Goal: Information Seeking & Learning: Learn about a topic

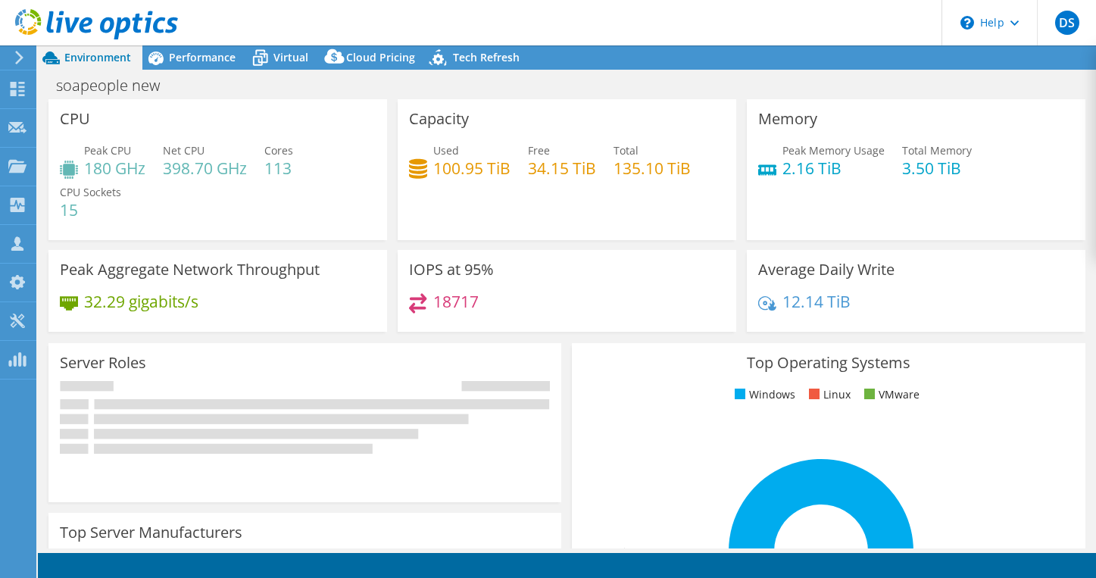
select select "USD"
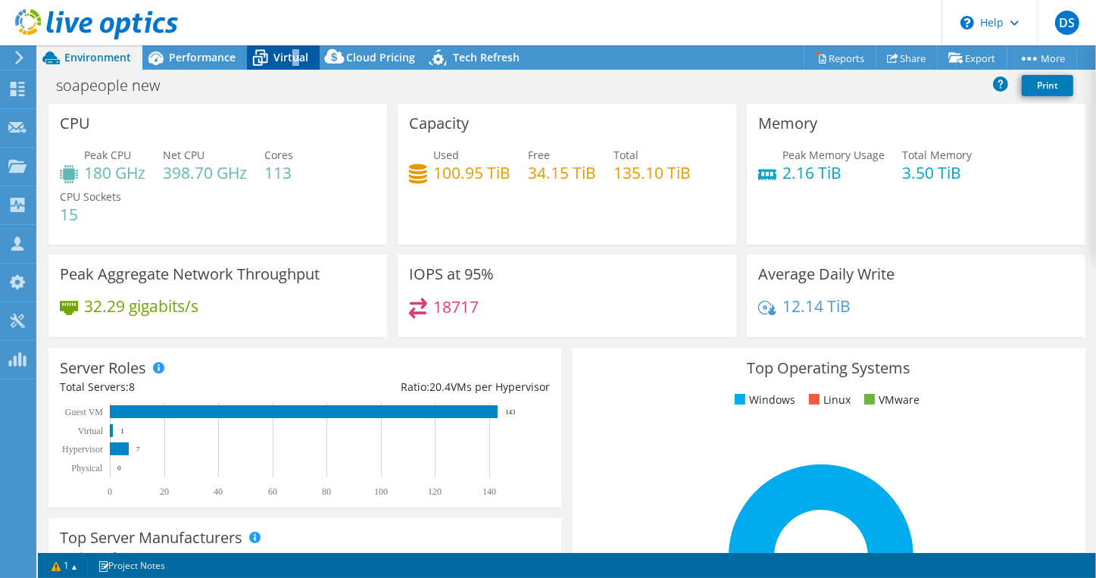
click at [297, 56] on span "Virtual" at bounding box center [290, 57] width 35 height 14
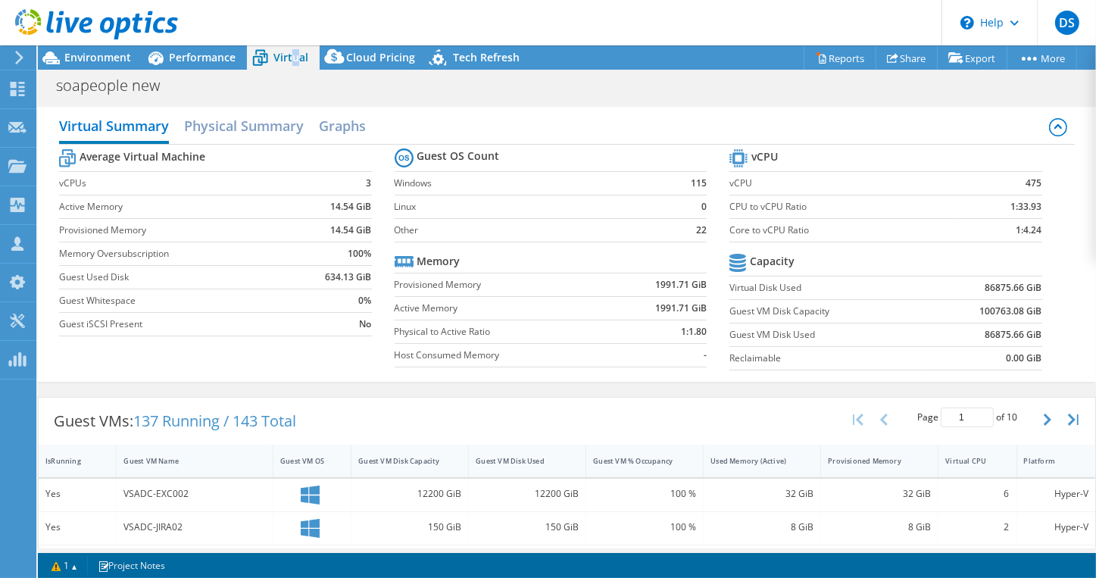
scroll to position [303, 0]
drag, startPoint x: 189, startPoint y: 52, endPoint x: 194, endPoint y: 61, distance: 10.2
click at [194, 61] on span "Performance" at bounding box center [202, 57] width 67 height 14
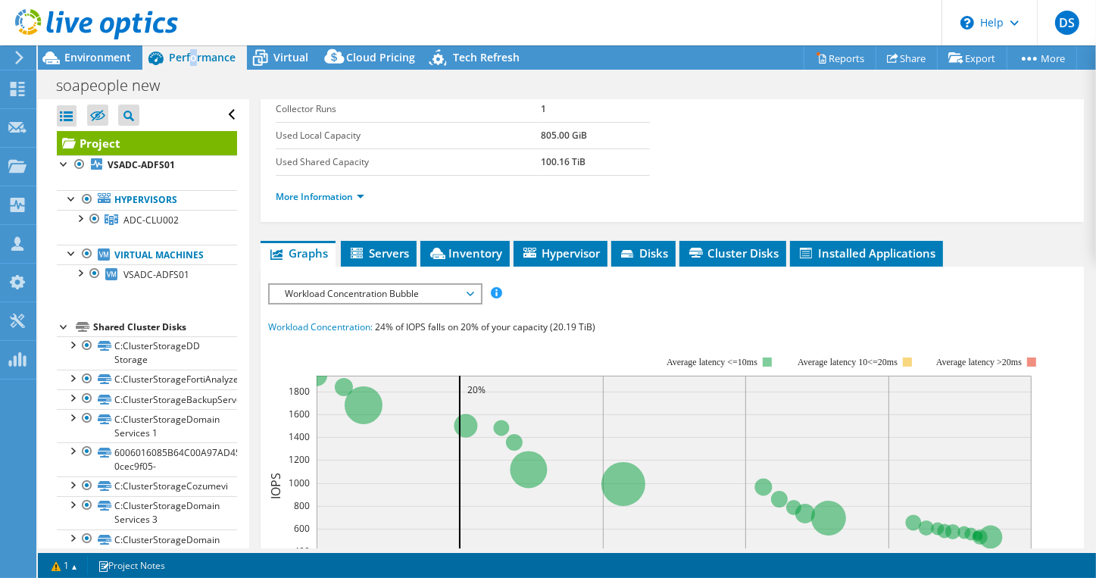
scroll to position [227, 0]
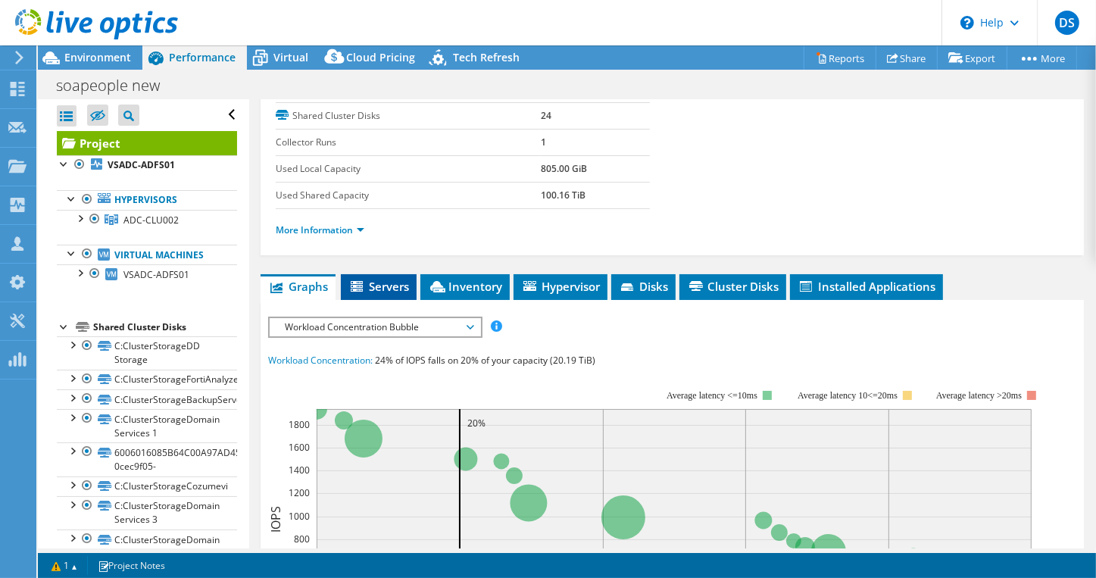
click at [373, 292] on li "Servers" at bounding box center [379, 287] width 76 height 26
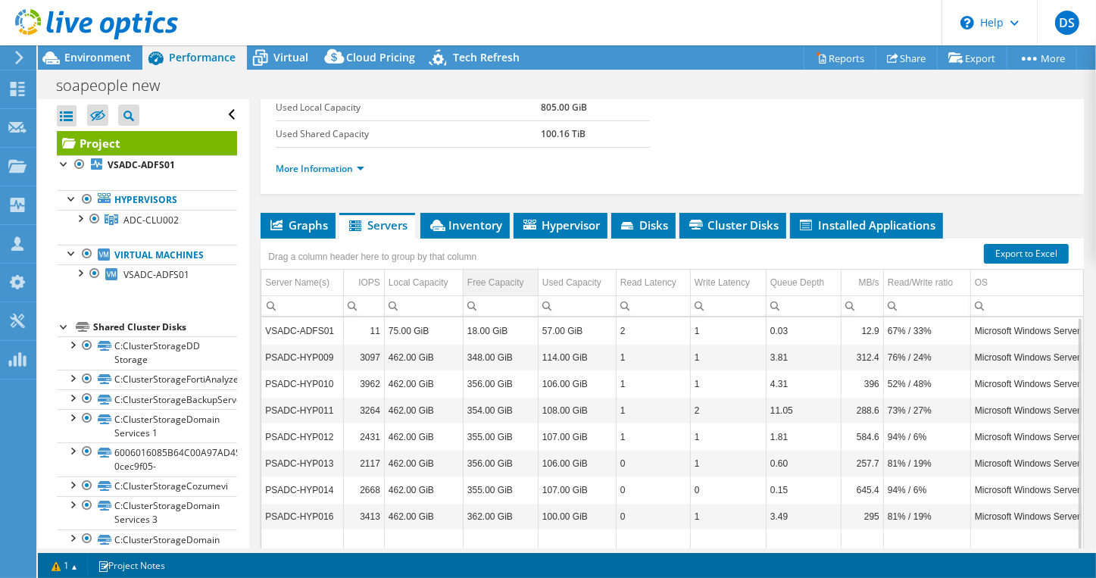
scroll to position [279, 0]
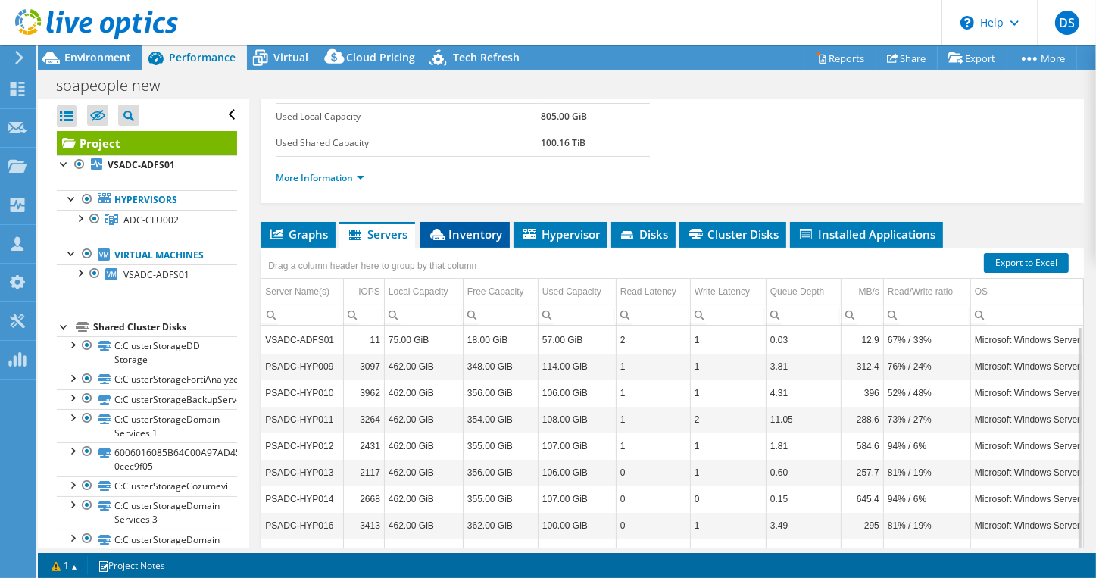
click at [474, 229] on span "Inventory" at bounding box center [465, 233] width 74 height 15
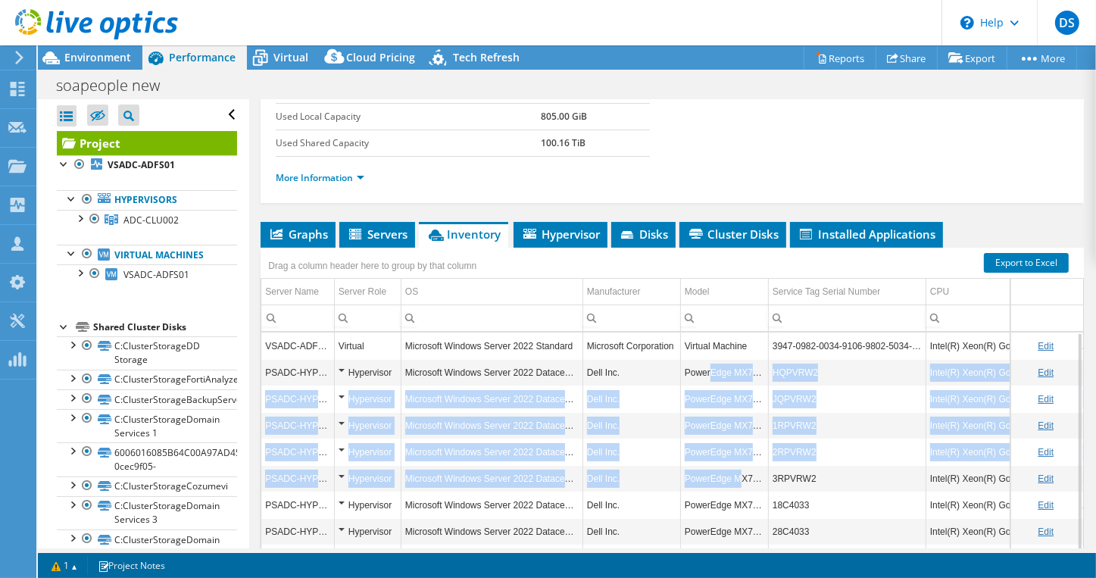
drag, startPoint x: 710, startPoint y: 367, endPoint x: 736, endPoint y: 464, distance: 101.0
click at [736, 464] on tbody "VSADC-ADFS01 Virtual Microsoft Windows Server 2022 Standard Microsoft Corporati…" at bounding box center [859, 450] width 1196 height 237
